Goal: Information Seeking & Learning: Learn about a topic

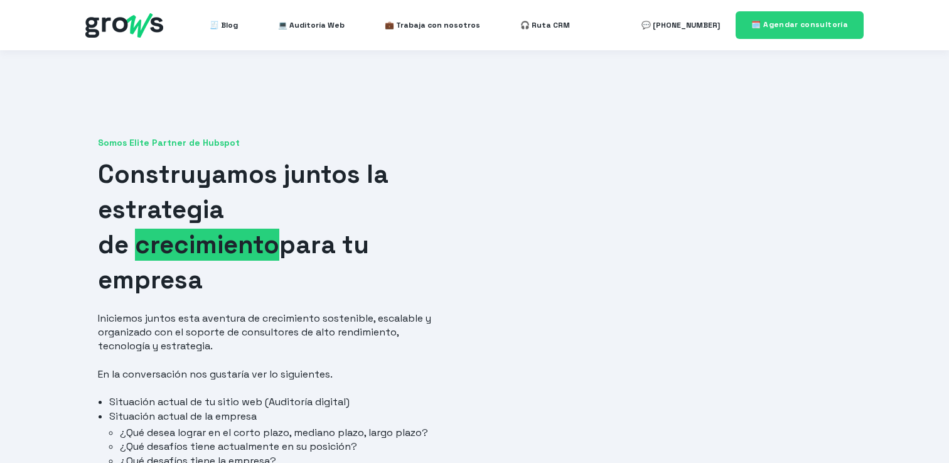
scroll to position [23, 0]
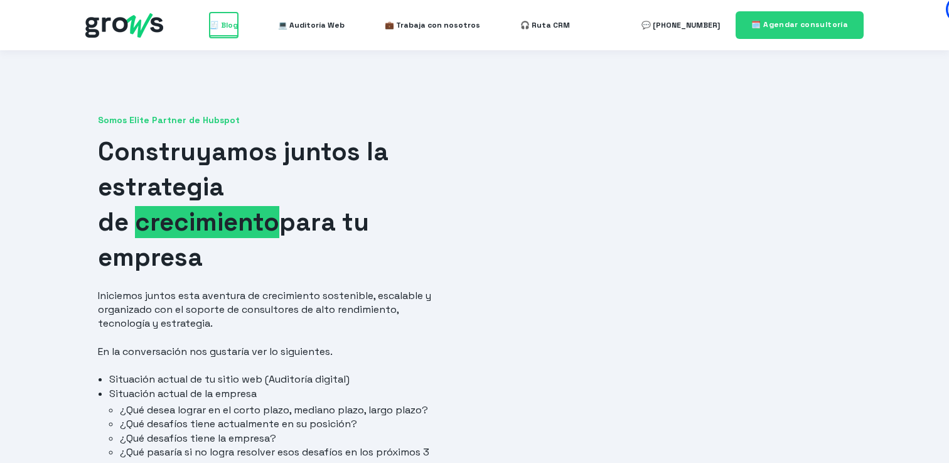
click at [228, 28] on span "🧾 Blog" at bounding box center [224, 25] width 28 height 25
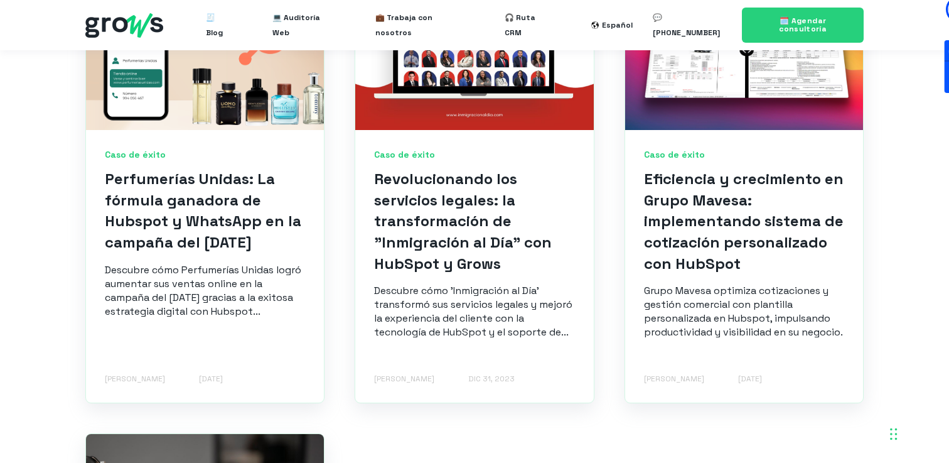
scroll to position [1683, 0]
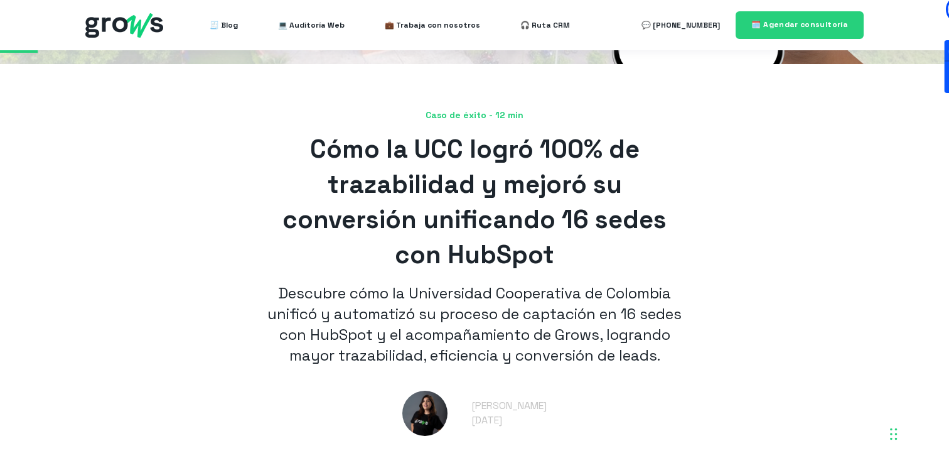
scroll to position [315, 0]
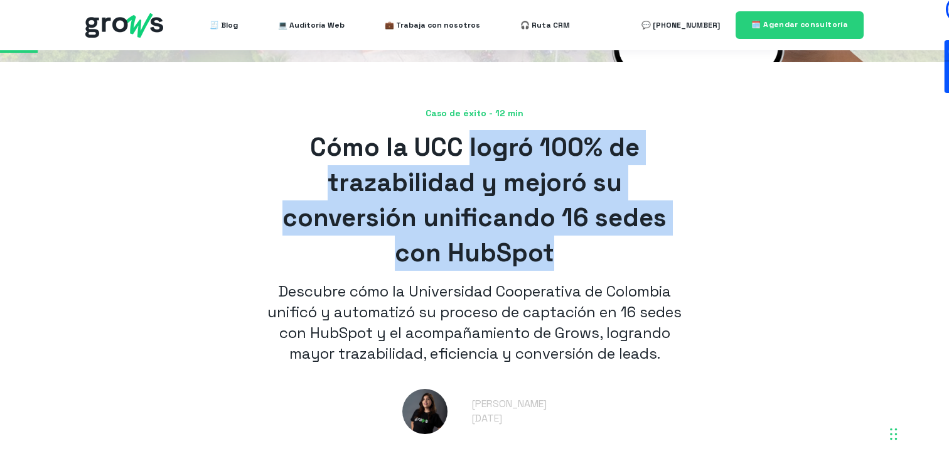
drag, startPoint x: 570, startPoint y: 260, endPoint x: 468, endPoint y: 146, distance: 152.6
click at [468, 146] on h1 "Cómo la UCC logró 100% de trazabilidad y mejoró su conversión unificando 16 sed…" at bounding box center [474, 200] width 427 height 141
copy span "logró 100% de trazabilidad y mejoró su conversión unificando 16 sedes con HubSp…"
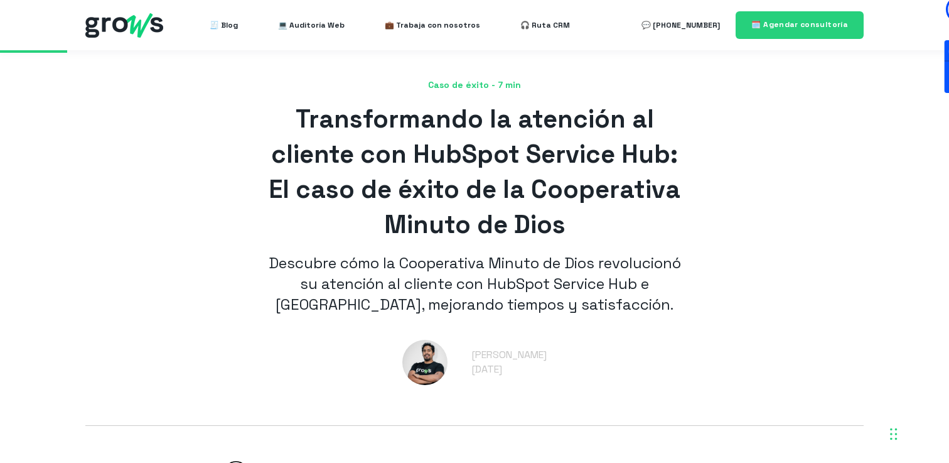
scroll to position [355, 0]
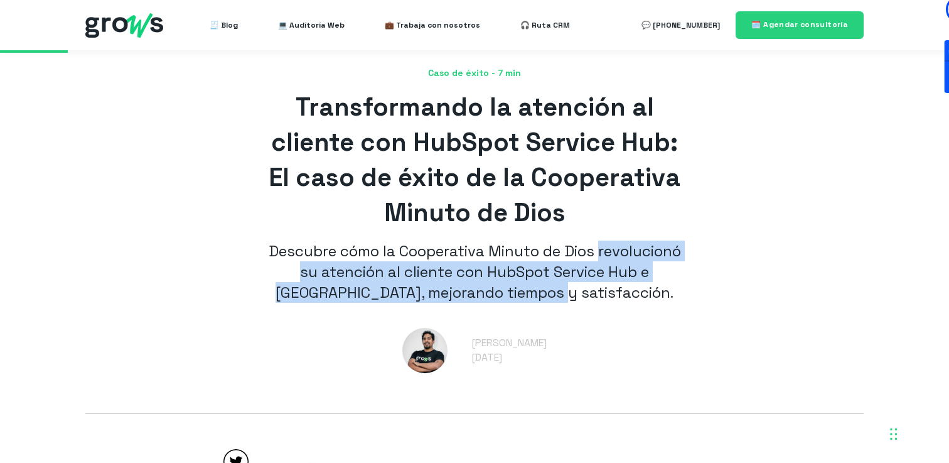
drag, startPoint x: 601, startPoint y: 251, endPoint x: 648, endPoint y: 293, distance: 63.2
click at [648, 293] on p "Descubre cómo la Cooperativa Minuto de Dios revolucionó su atención al cliente …" at bounding box center [474, 272] width 427 height 62
copy p "revolucionó su atención al cliente con HubSpot Service Hub e IA, mejorando tiem…"
